Goal: Check status: Check status

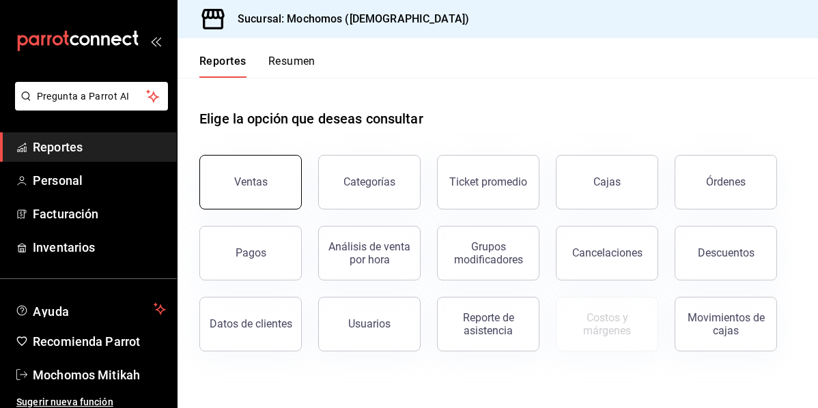
click at [294, 188] on button "Ventas" at bounding box center [250, 182] width 102 height 55
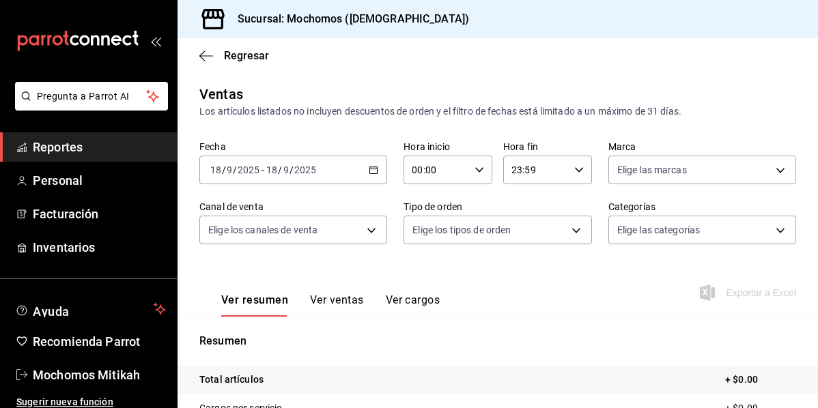
click at [376, 171] on div "[DATE] [DATE] - [DATE] [DATE]" at bounding box center [293, 170] width 188 height 29
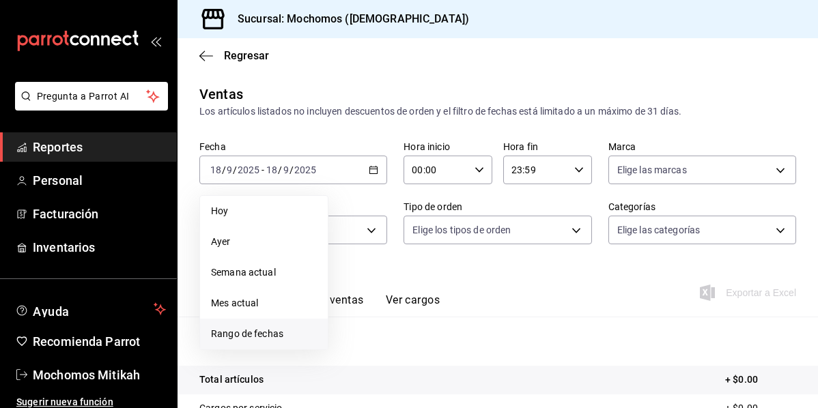
click at [258, 319] on li "Rango de fechas" at bounding box center [264, 334] width 128 height 31
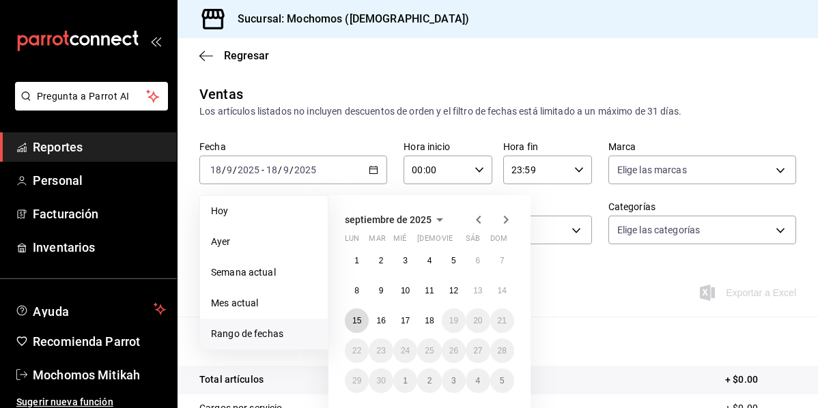
click at [361, 318] on abbr "15" at bounding box center [356, 321] width 9 height 10
click at [434, 319] on abbr "18" at bounding box center [429, 321] width 9 height 10
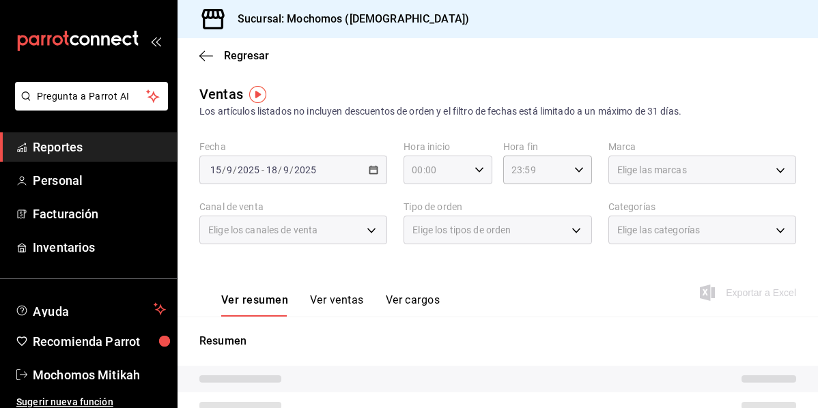
click at [475, 171] on \(Stroke\) "button" at bounding box center [479, 169] width 8 height 5
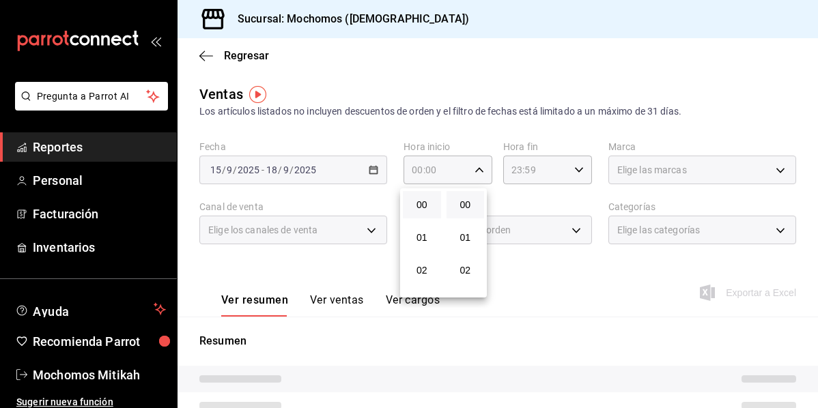
scroll to position [137, 0]
click at [428, 230] on span "05" at bounding box center [422, 232] width 22 height 11
type input "05:00"
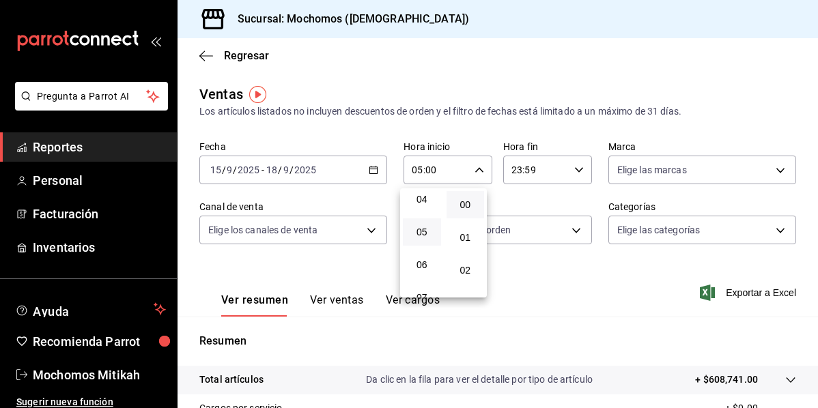
click at [574, 173] on div at bounding box center [409, 204] width 818 height 408
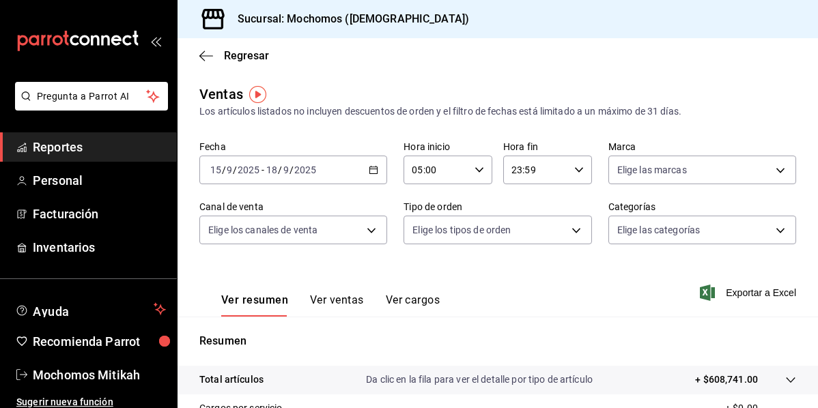
click at [574, 172] on icon "button" at bounding box center [579, 170] width 10 height 10
click at [526, 242] on span "05" at bounding box center [520, 237] width 22 height 11
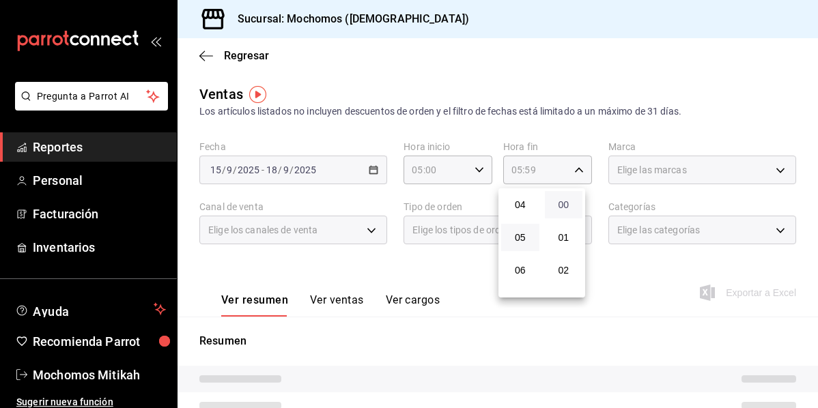
click at [569, 202] on span "00" at bounding box center [564, 204] width 22 height 11
type input "05:00"
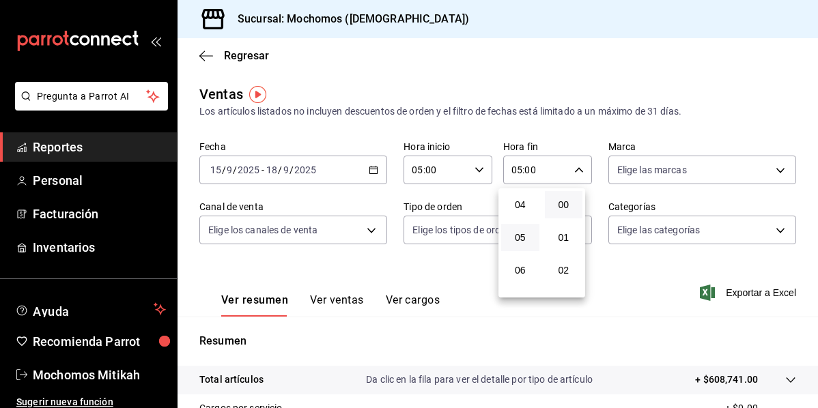
click at [615, 279] on div at bounding box center [409, 204] width 818 height 408
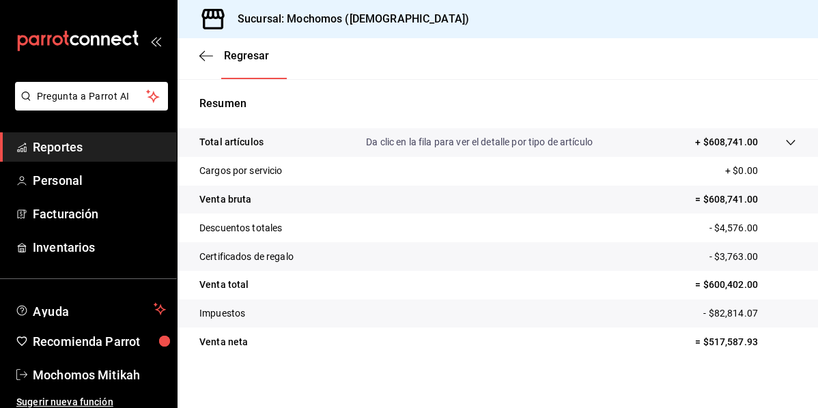
scroll to position [246, 0]
